Goal: Check status: Check status

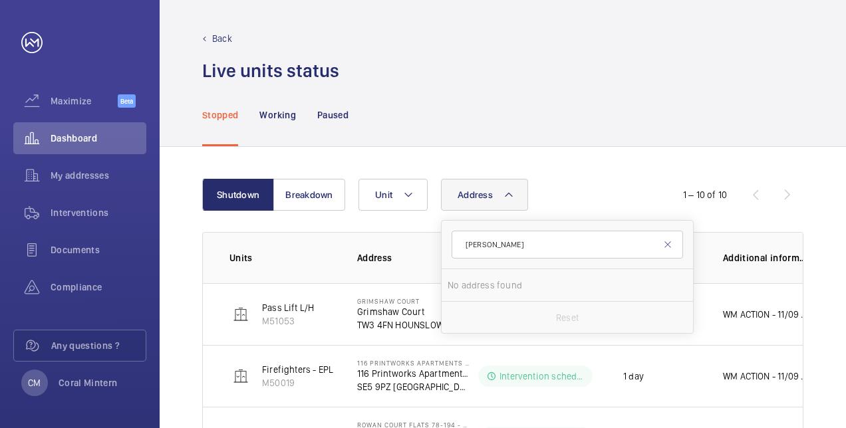
scroll to position [38, 0]
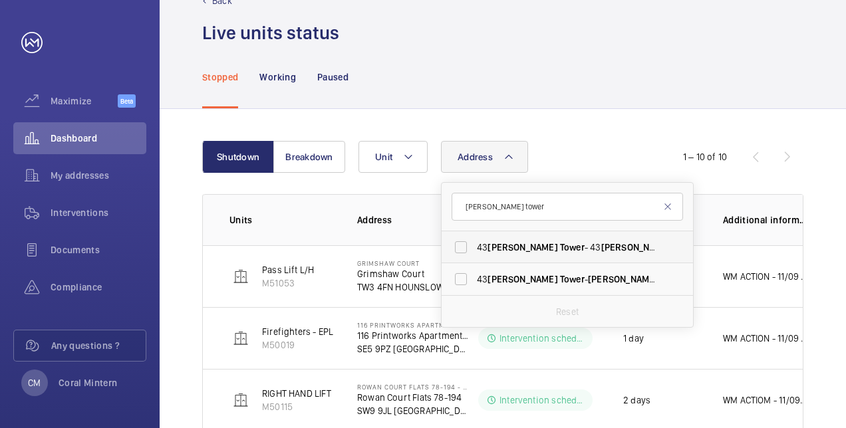
type input "[PERSON_NAME] tower"
click at [560, 247] on span "Tower" at bounding box center [572, 247] width 25 height 11
click at [474, 247] on input "[STREET_ADDRESS][PERSON_NAME][PERSON_NAME]" at bounding box center [460, 247] width 27 height 27
checkbox input "true"
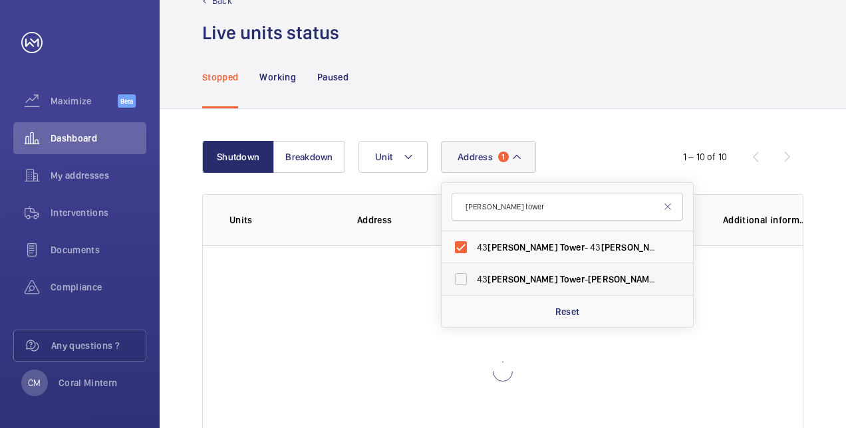
click at [560, 277] on span "Tower" at bounding box center [572, 279] width 25 height 11
click at [474, 277] on input "[STREET_ADDRESS][PERSON_NAME][PERSON_NAME]" at bounding box center [460, 279] width 27 height 27
click at [555, 274] on span "[STREET_ADDRESS][PERSON_NAME][PERSON_NAME]" at bounding box center [568, 279] width 183 height 13
click at [474, 274] on input "[STREET_ADDRESS][PERSON_NAME][PERSON_NAME]" at bounding box center [460, 279] width 27 height 27
checkbox input "false"
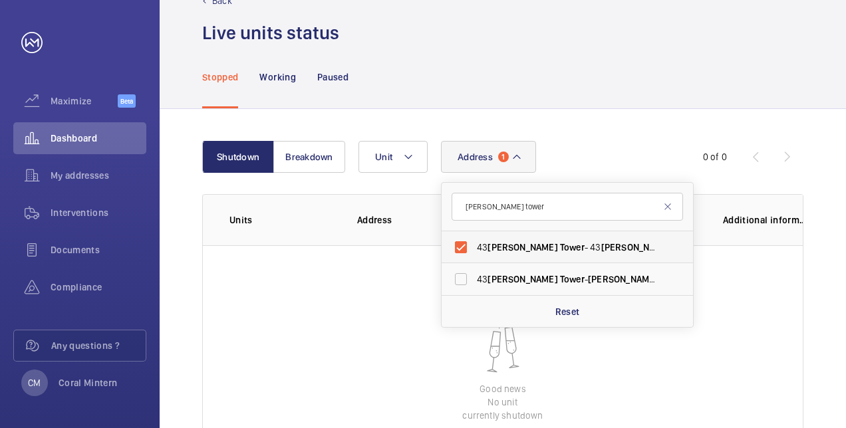
click at [560, 249] on span "Tower" at bounding box center [572, 247] width 25 height 11
click at [474, 249] on input "[STREET_ADDRESS][PERSON_NAME][PERSON_NAME]" at bounding box center [460, 247] width 27 height 27
checkbox input "false"
